Goal: Task Accomplishment & Management: Manage account settings

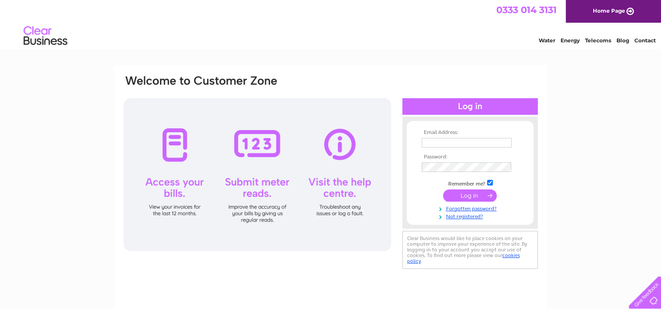
type input "[EMAIL_ADDRESS][DOMAIN_NAME]"
click at [472, 196] on input "submit" at bounding box center [470, 196] width 54 height 12
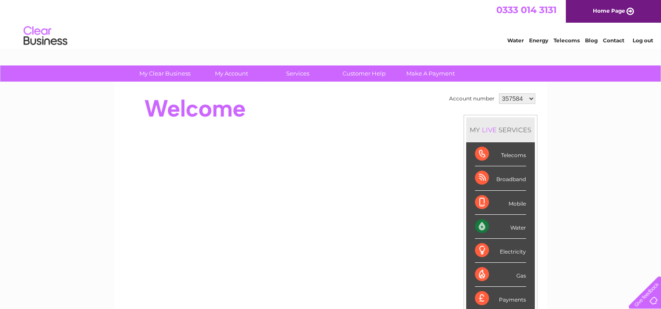
click at [530, 98] on select "357584 450346 1122905" at bounding box center [517, 99] width 36 height 10
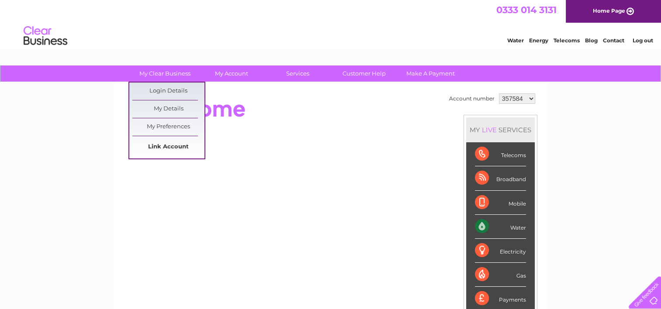
click at [167, 148] on link "Link Account" at bounding box center [168, 147] width 72 height 17
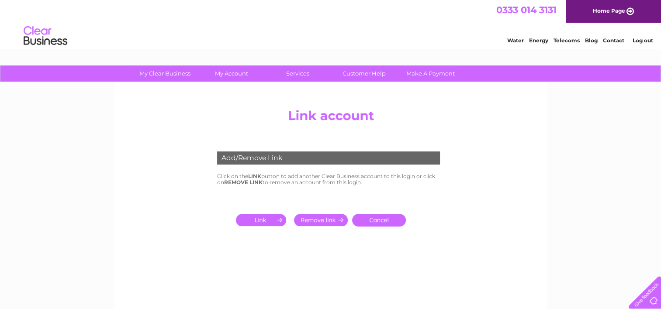
click at [260, 220] on input "submit" at bounding box center [263, 220] width 54 height 12
